Goal: Transaction & Acquisition: Purchase product/service

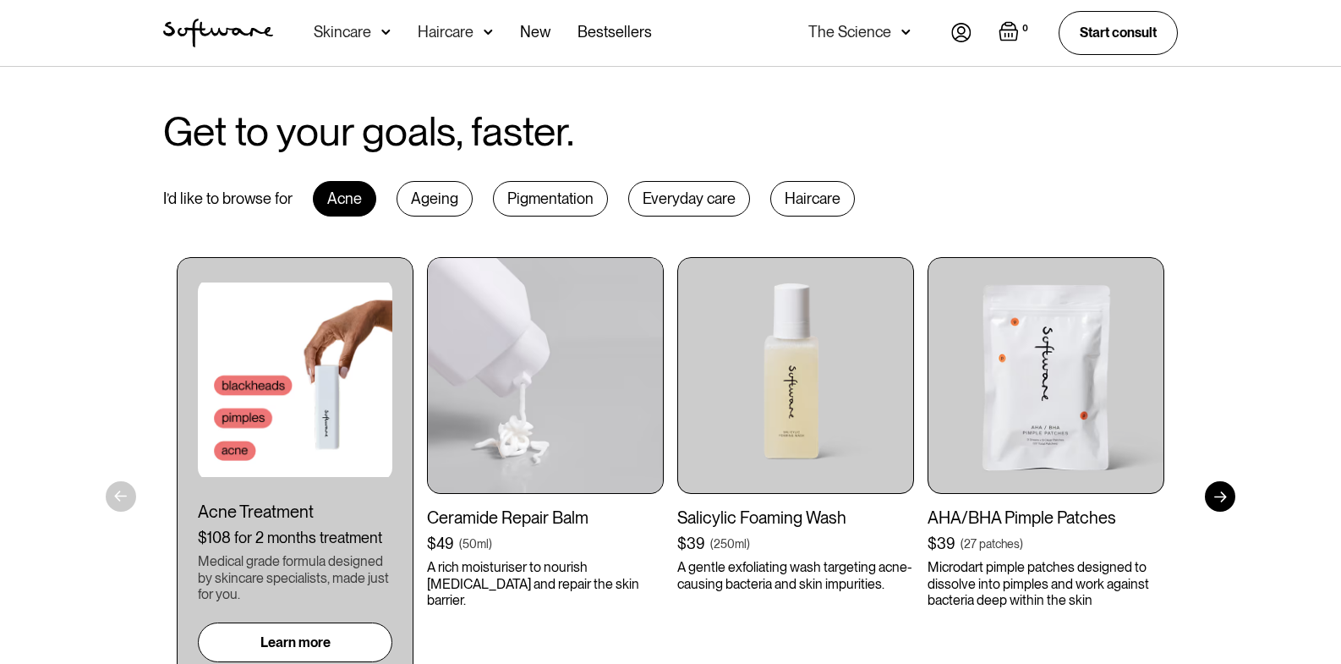
scroll to position [775, 0]
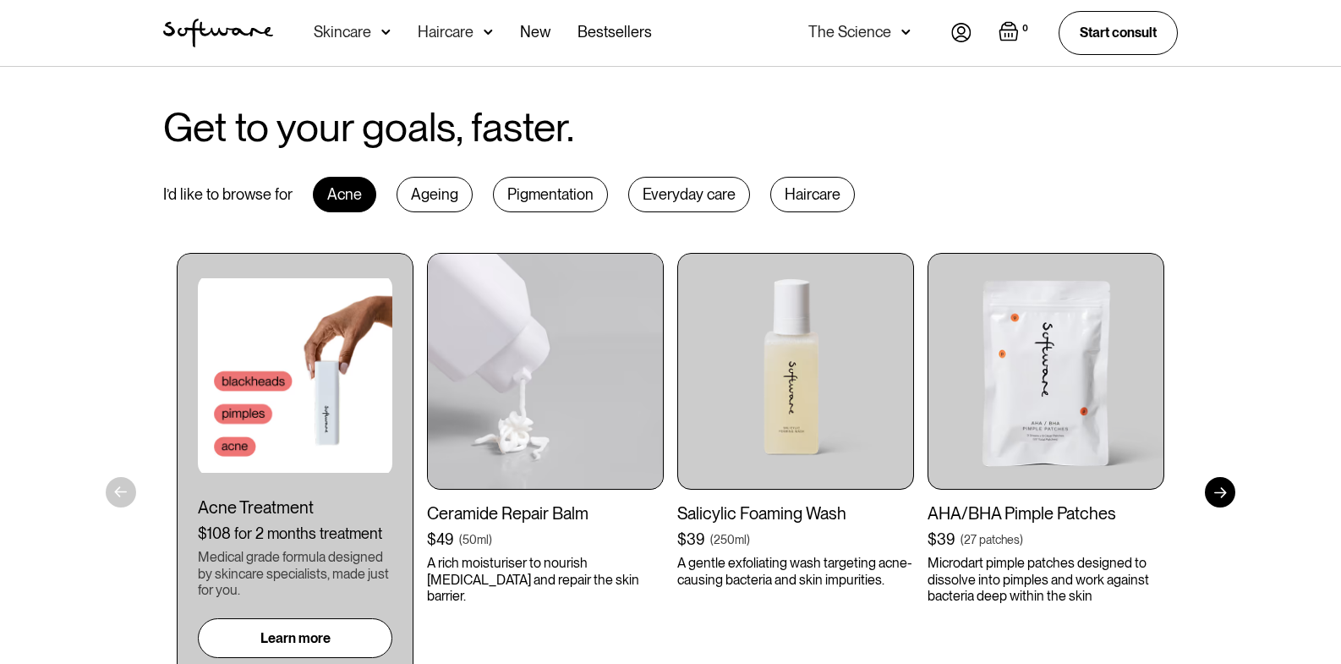
click at [554, 311] on img at bounding box center [545, 371] width 237 height 237
